Goal: Transaction & Acquisition: Purchase product/service

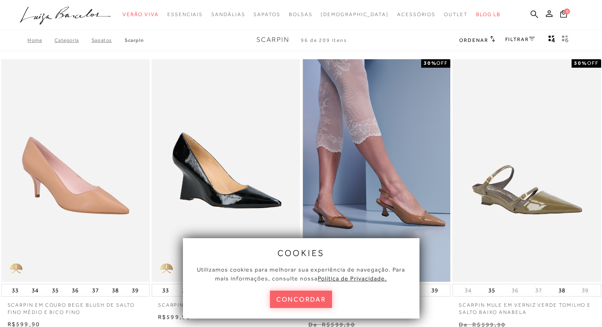
drag, startPoint x: 315, startPoint y: 300, endPoint x: 309, endPoint y: 224, distance: 76.7
click at [315, 300] on button "concordar" at bounding box center [301, 298] width 63 height 17
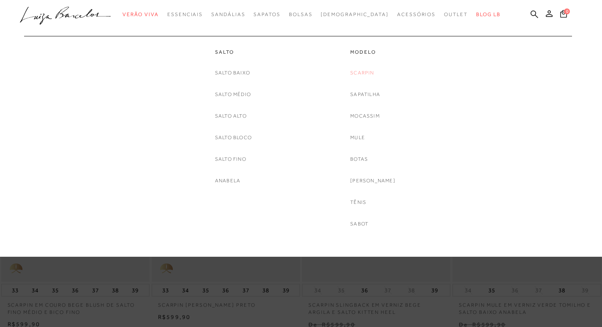
click at [368, 68] on link "Scarpin" at bounding box center [362, 72] width 24 height 9
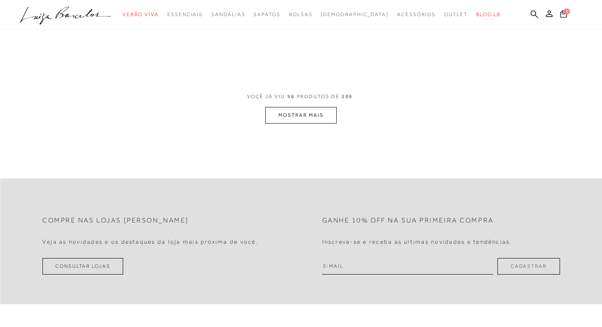
scroll to position [127, 0]
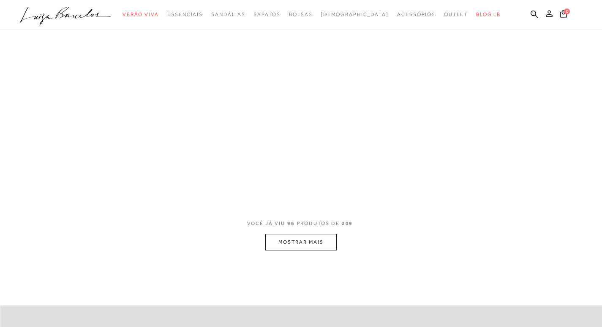
click at [334, 238] on button "MOSTRAR MAIS" at bounding box center [300, 242] width 71 height 16
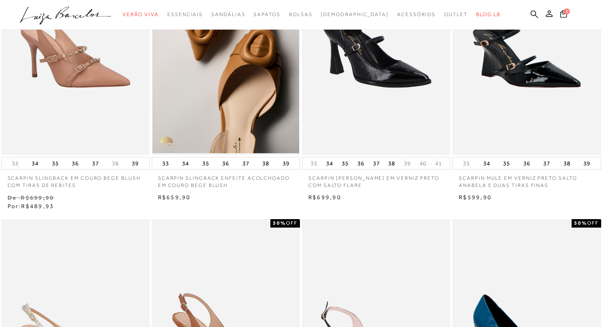
scroll to position [0, 0]
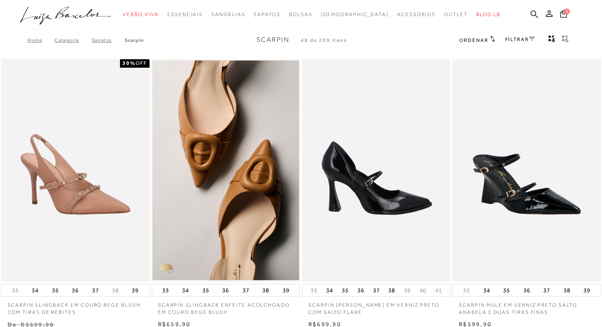
click at [358, 200] on img at bounding box center [377, 170] width 148 height 223
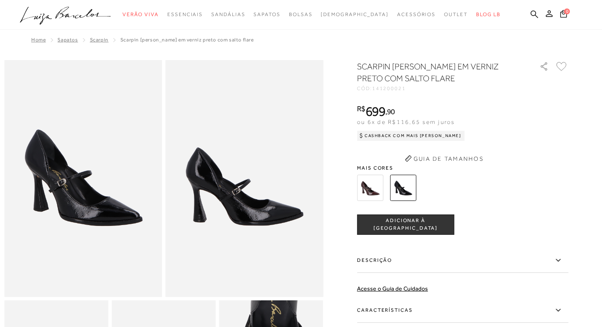
click at [374, 159] on div "SCARPIN MARY JANE EM VERNIZ PRETO COM SALTO FLARE CÓD: 141200021 × É necessário…" at bounding box center [462, 232] width 211 height 344
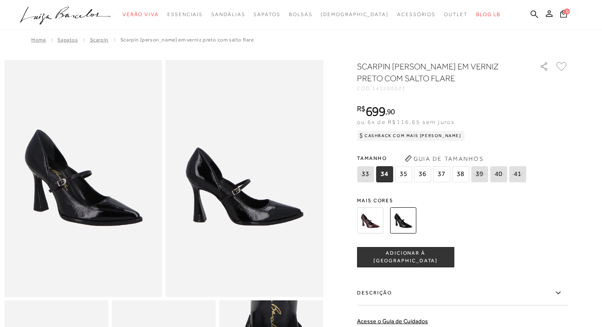
click at [387, 222] on div at bounding box center [453, 220] width 197 height 31
click at [377, 220] on img at bounding box center [370, 220] width 26 height 26
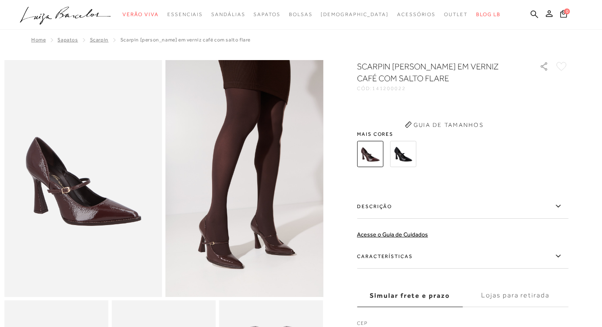
click at [407, 131] on button "Guia de Tamanhos" at bounding box center [444, 125] width 85 height 14
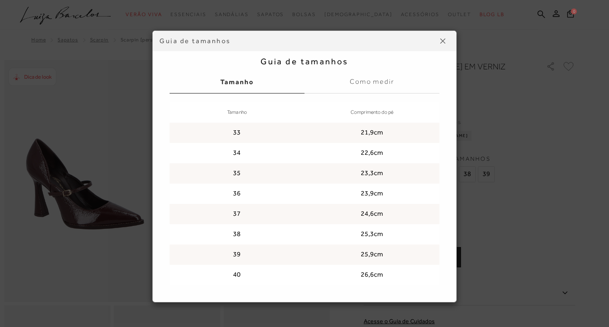
click at [432, 44] on div "Guia de tamanhos" at bounding box center [297, 40] width 276 height 9
click at [438, 44] on button at bounding box center [443, 41] width 14 height 14
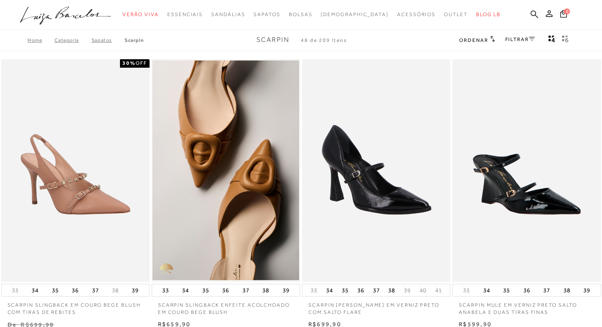
click at [524, 41] on link "FILTRAR" at bounding box center [521, 39] width 30 height 6
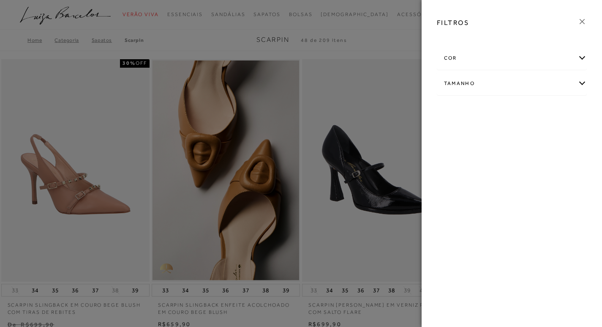
click at [483, 63] on div "cor" at bounding box center [513, 58] width 150 height 22
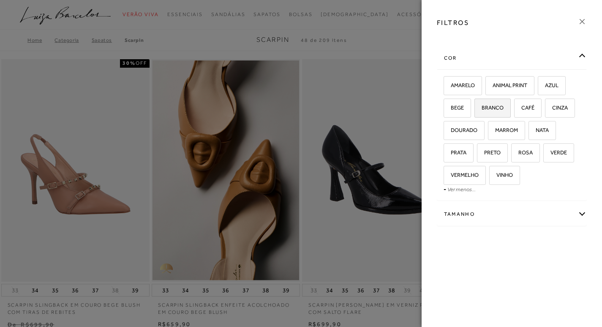
click at [501, 104] on label "BRANCO" at bounding box center [493, 108] width 36 height 18
click at [482, 105] on input "BRANCO" at bounding box center [477, 109] width 8 height 8
checkbox input "true"
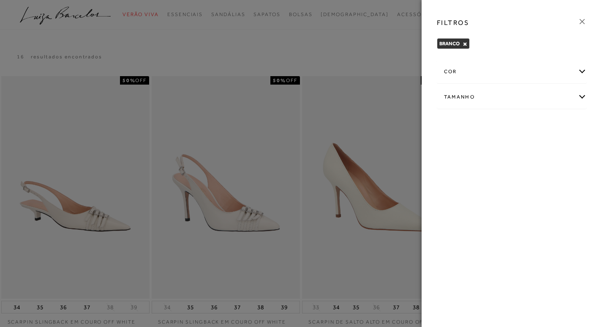
click at [348, 61] on div at bounding box center [301, 163] width 602 height 327
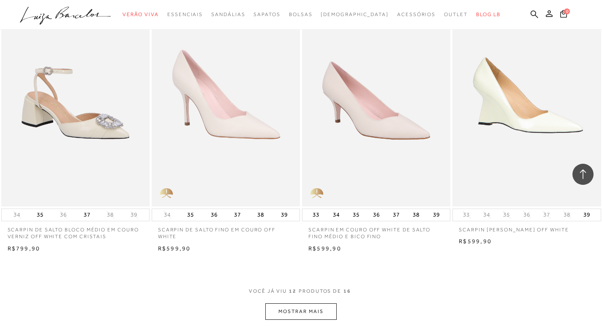
scroll to position [719, 0]
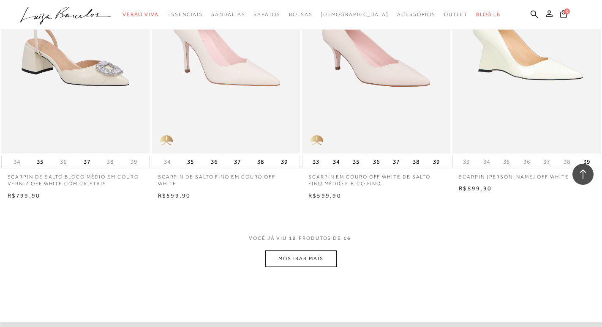
click at [67, 93] on img at bounding box center [75, 42] width 147 height 220
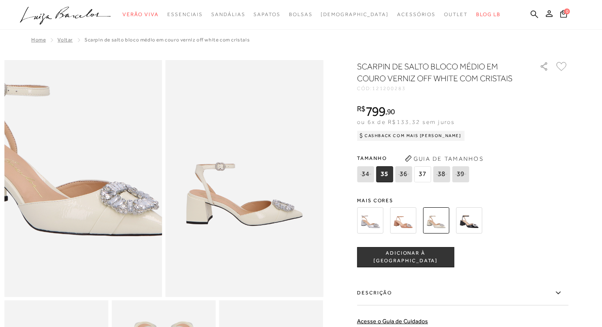
click at [110, 219] on img at bounding box center [56, 141] width 316 height 474
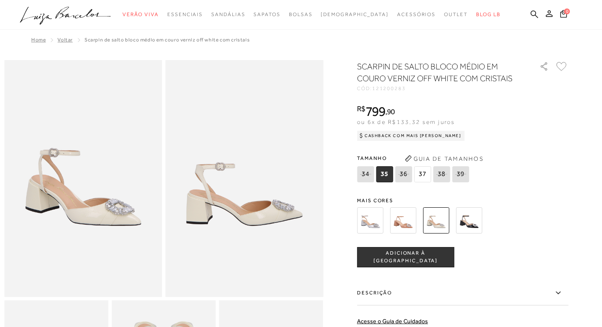
click at [267, 210] on img at bounding box center [245, 178] width 158 height 237
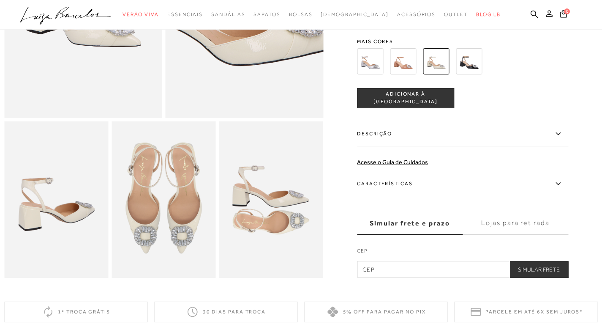
scroll to position [211, 0]
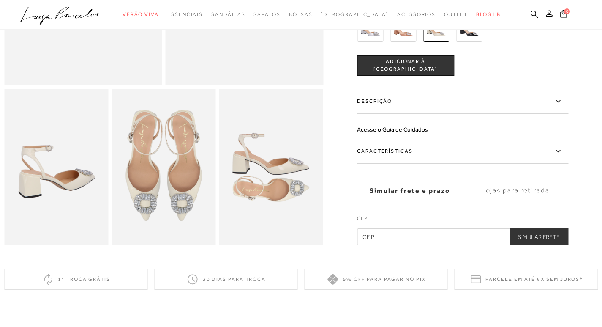
click at [83, 201] on img at bounding box center [56, 167] width 104 height 156
click at [143, 195] on img at bounding box center [164, 167] width 104 height 156
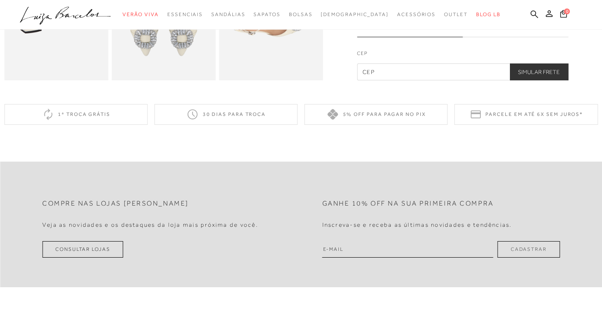
scroll to position [380, 0]
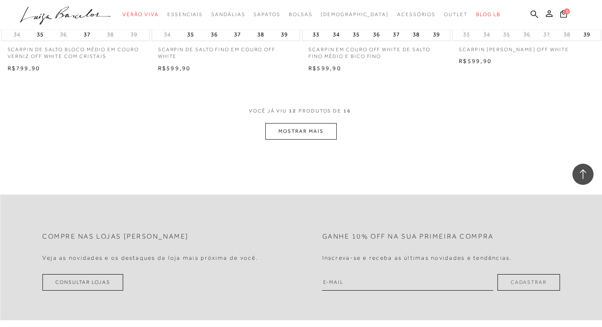
scroll to position [846, 0]
click at [328, 124] on button "MOSTRAR MAIS" at bounding box center [300, 131] width 71 height 16
click at [321, 129] on button "MOSTRAR MAIS" at bounding box center [300, 131] width 71 height 16
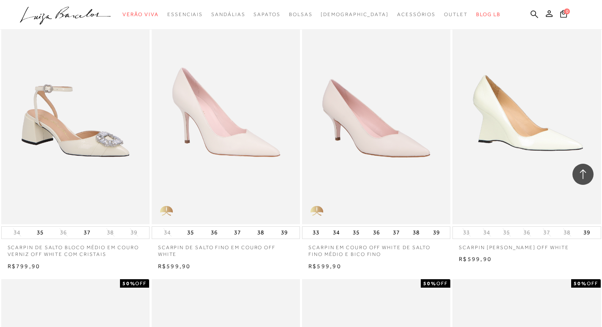
scroll to position [634, 0]
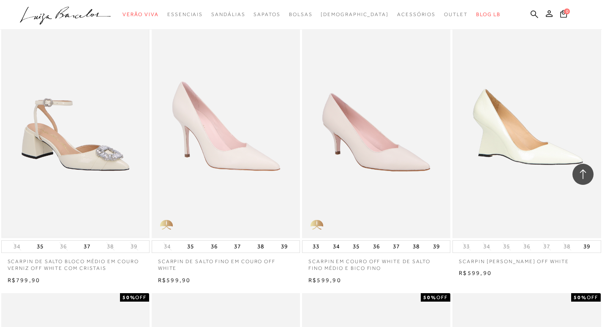
click at [97, 208] on img at bounding box center [75, 126] width 147 height 220
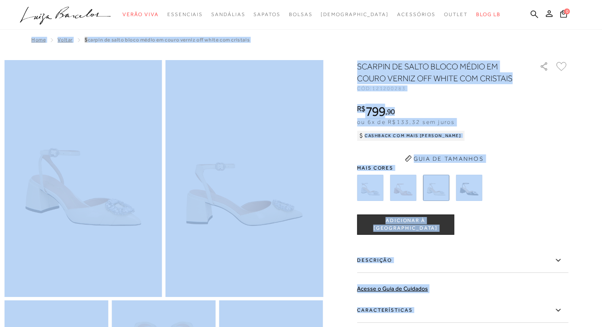
click at [338, 202] on div at bounding box center [301, 258] width 594 height 397
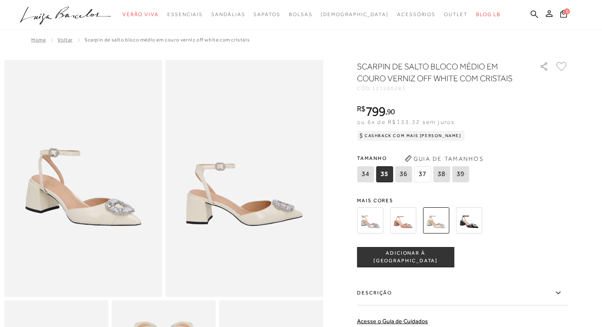
click at [409, 173] on icon at bounding box center [404, 174] width 12 height 11
select select
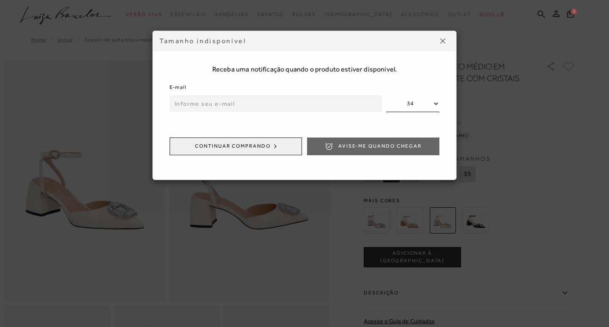
click at [444, 43] on img at bounding box center [442, 40] width 5 height 5
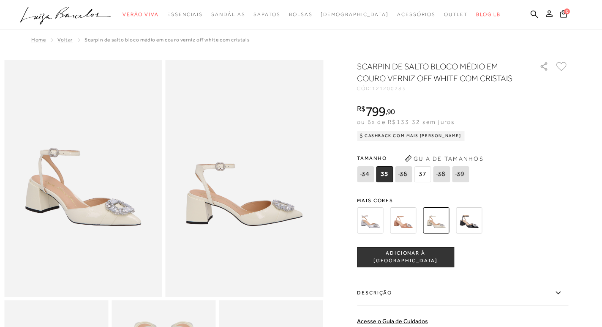
click at [425, 172] on span "37" at bounding box center [422, 174] width 17 height 16
click at [422, 178] on span "37" at bounding box center [422, 174] width 17 height 16
click at [383, 218] on img at bounding box center [370, 220] width 26 height 26
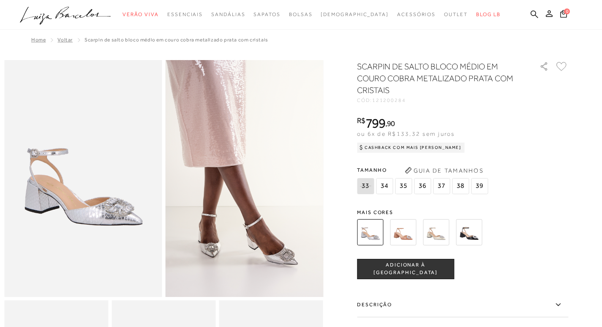
click at [437, 225] on img at bounding box center [436, 232] width 26 height 26
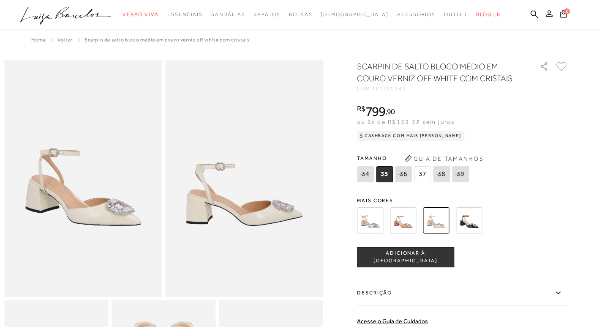
click at [427, 174] on span "37" at bounding box center [422, 174] width 17 height 16
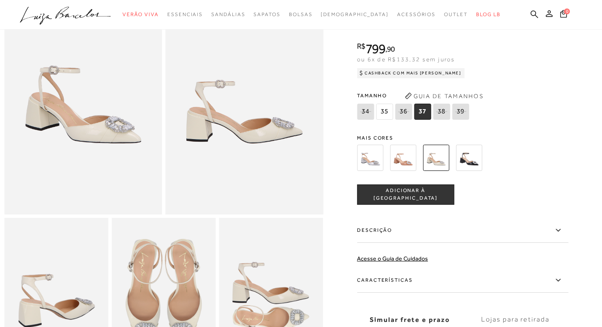
scroll to position [211, 0]
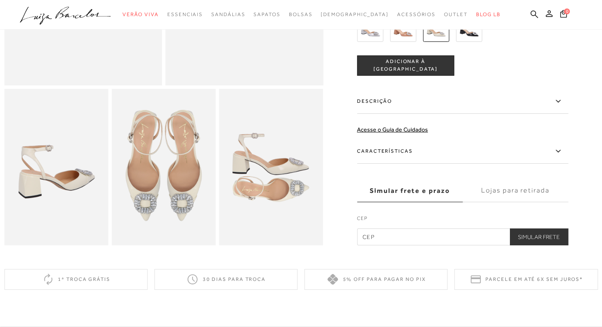
click at [397, 245] on input "text" at bounding box center [462, 236] width 211 height 17
type input "05638-030"
click at [510, 228] on button "Simular Frete" at bounding box center [539, 236] width 59 height 17
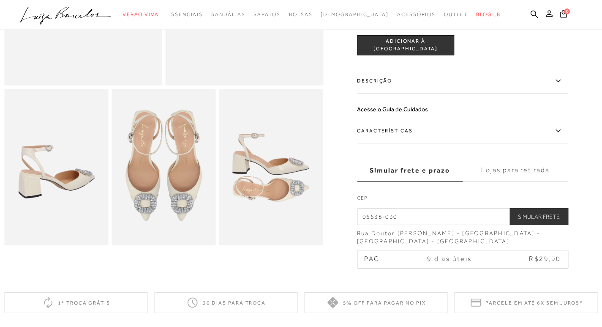
click at [549, 210] on button "Simular Frete" at bounding box center [539, 216] width 59 height 17
click at [524, 174] on label "Lojas para retirada" at bounding box center [516, 170] width 106 height 23
click at [0, 0] on input "Lojas para retirada" at bounding box center [0, 0] width 0 height 0
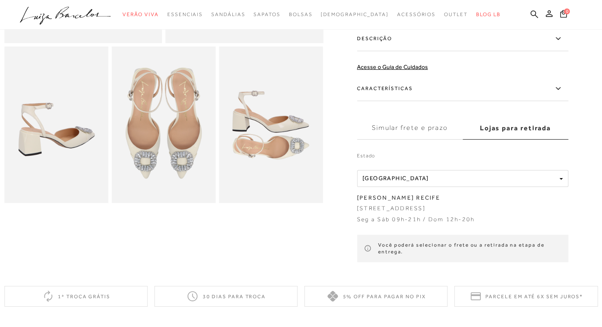
scroll to position [296, 0]
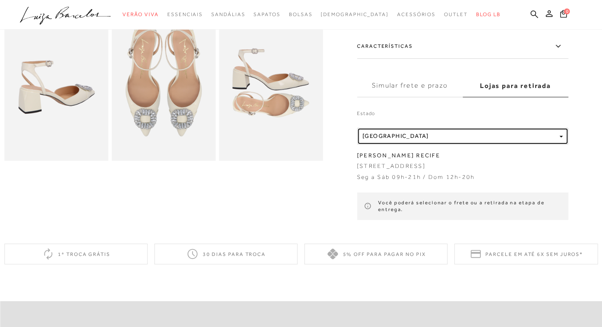
click at [561, 134] on button "Localidade Pernambuco" at bounding box center [462, 136] width 211 height 17
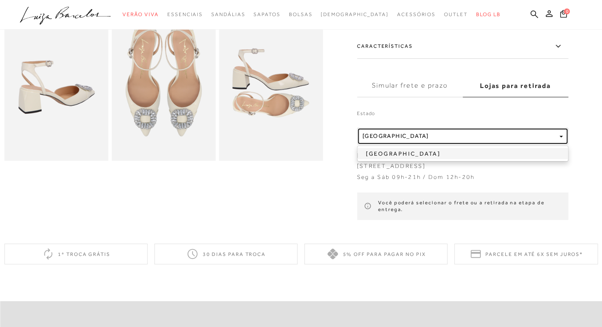
scroll to position [338, 0]
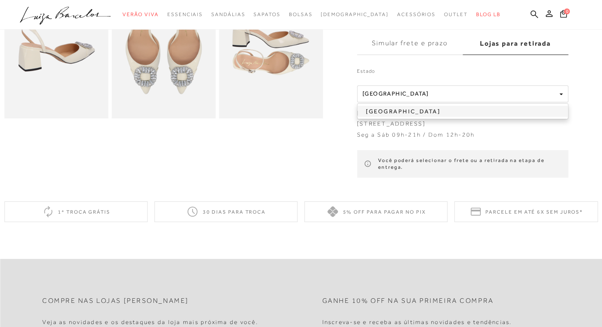
click at [488, 108] on link "Pernambuco" at bounding box center [463, 111] width 211 height 11
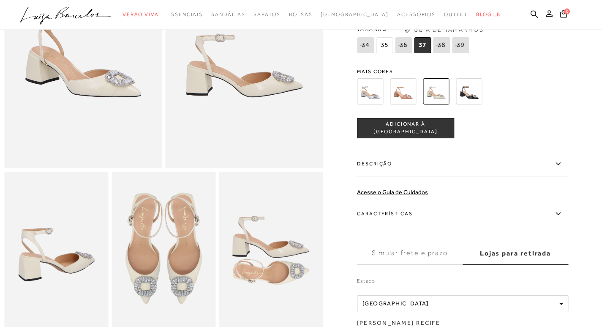
scroll to position [127, 0]
